Goal: Download file/media

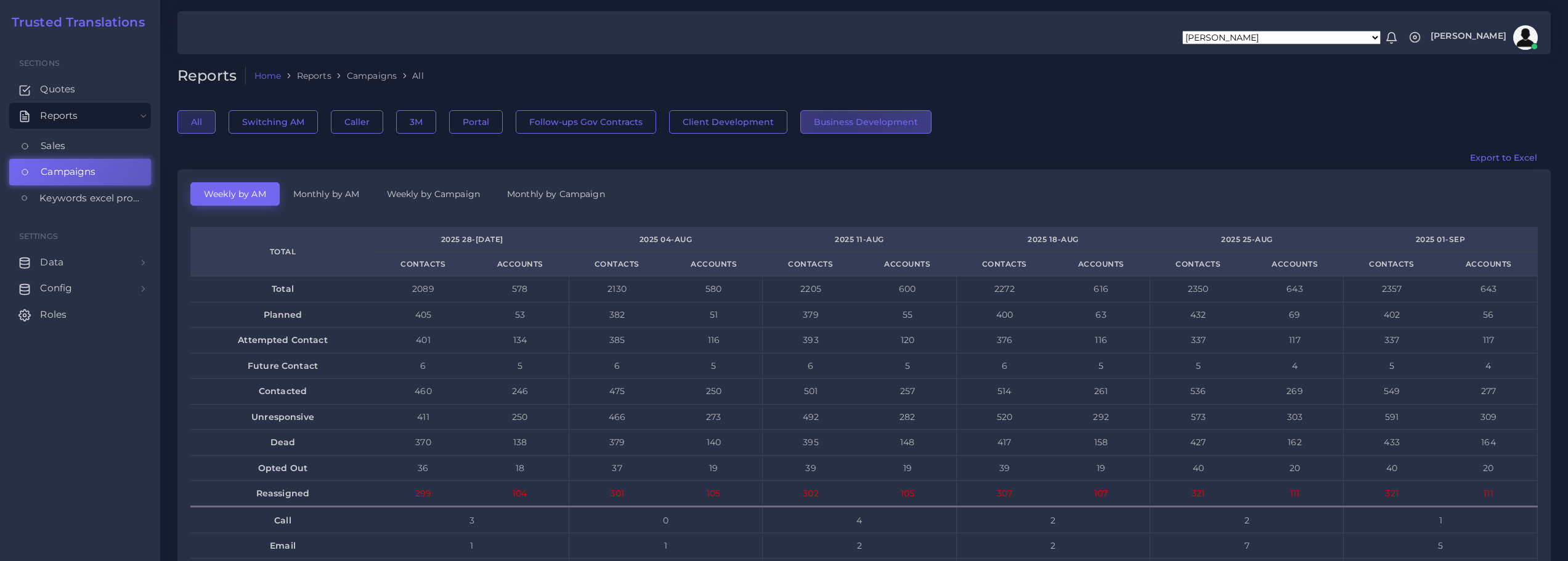
click at [829, 124] on button "Business Development" at bounding box center [866, 122] width 132 height 24
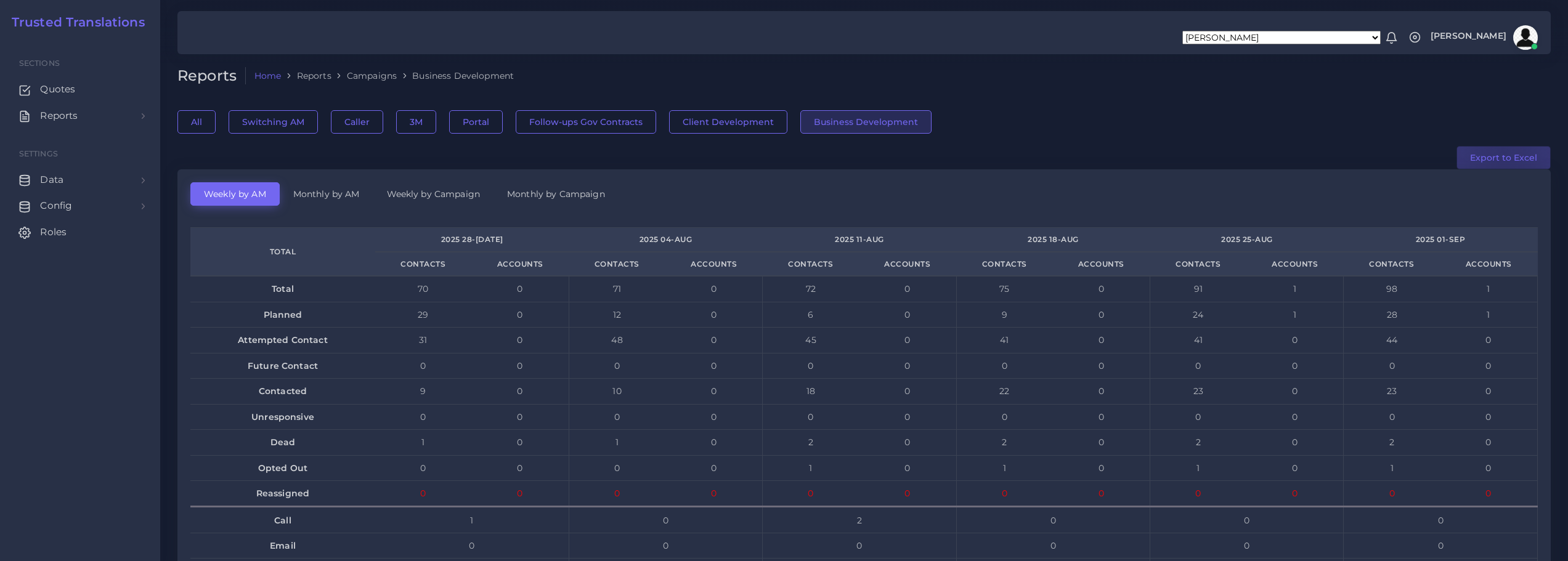
click at [1505, 152] on button "Export to Excel" at bounding box center [1503, 158] width 95 height 24
